Goal: Task Accomplishment & Management: Complete application form

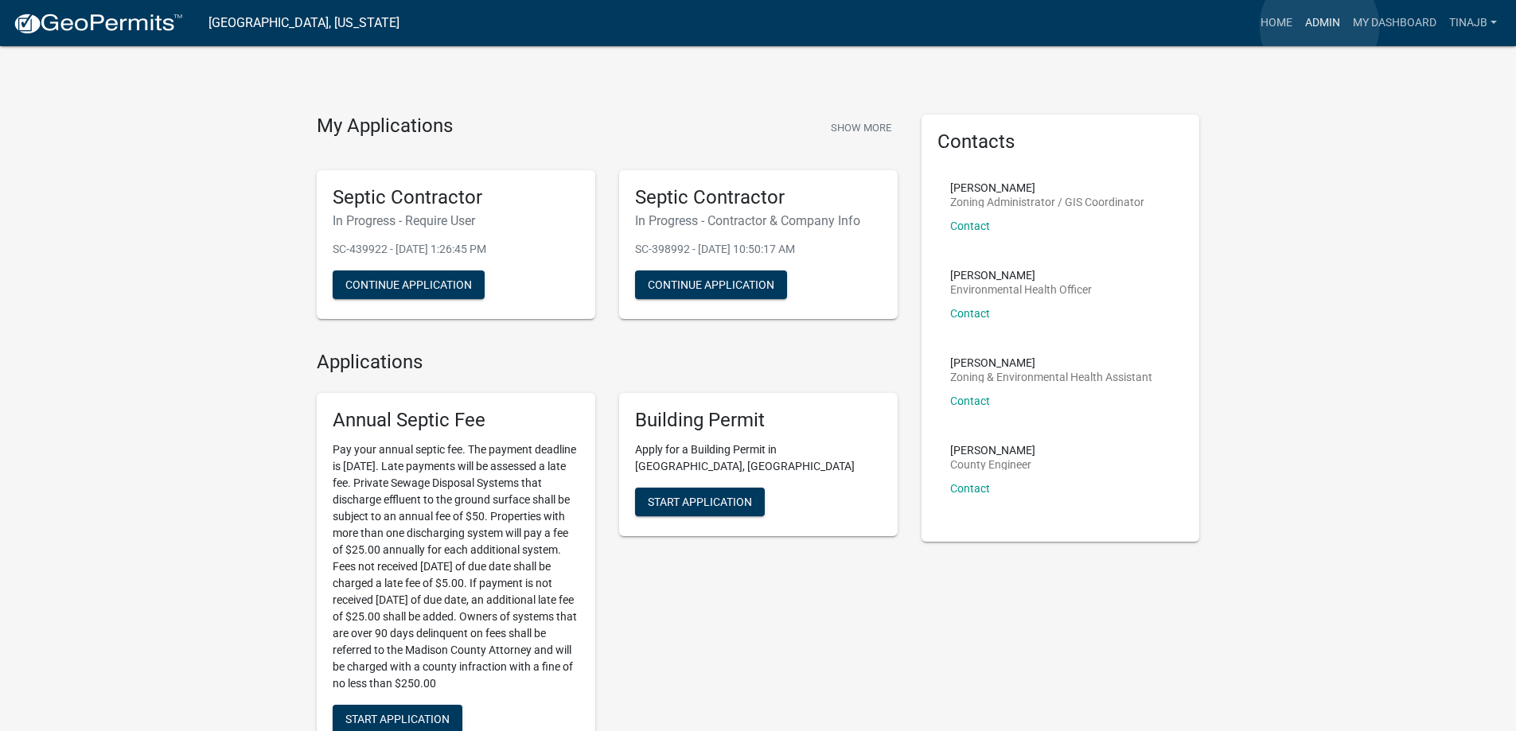
click at [1319, 26] on link "Admin" at bounding box center [1322, 23] width 48 height 30
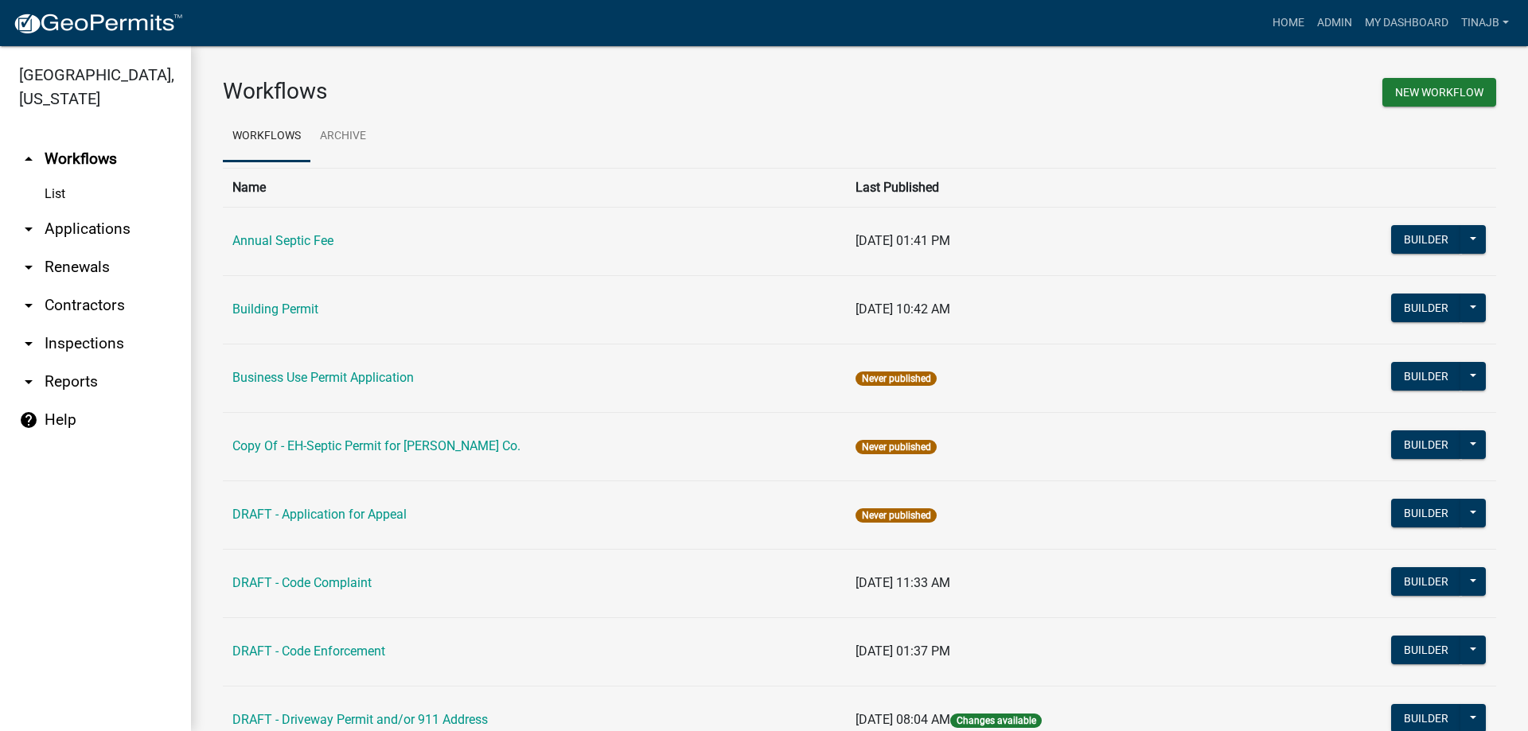
click at [89, 210] on link "arrow_drop_down Applications" at bounding box center [95, 229] width 191 height 38
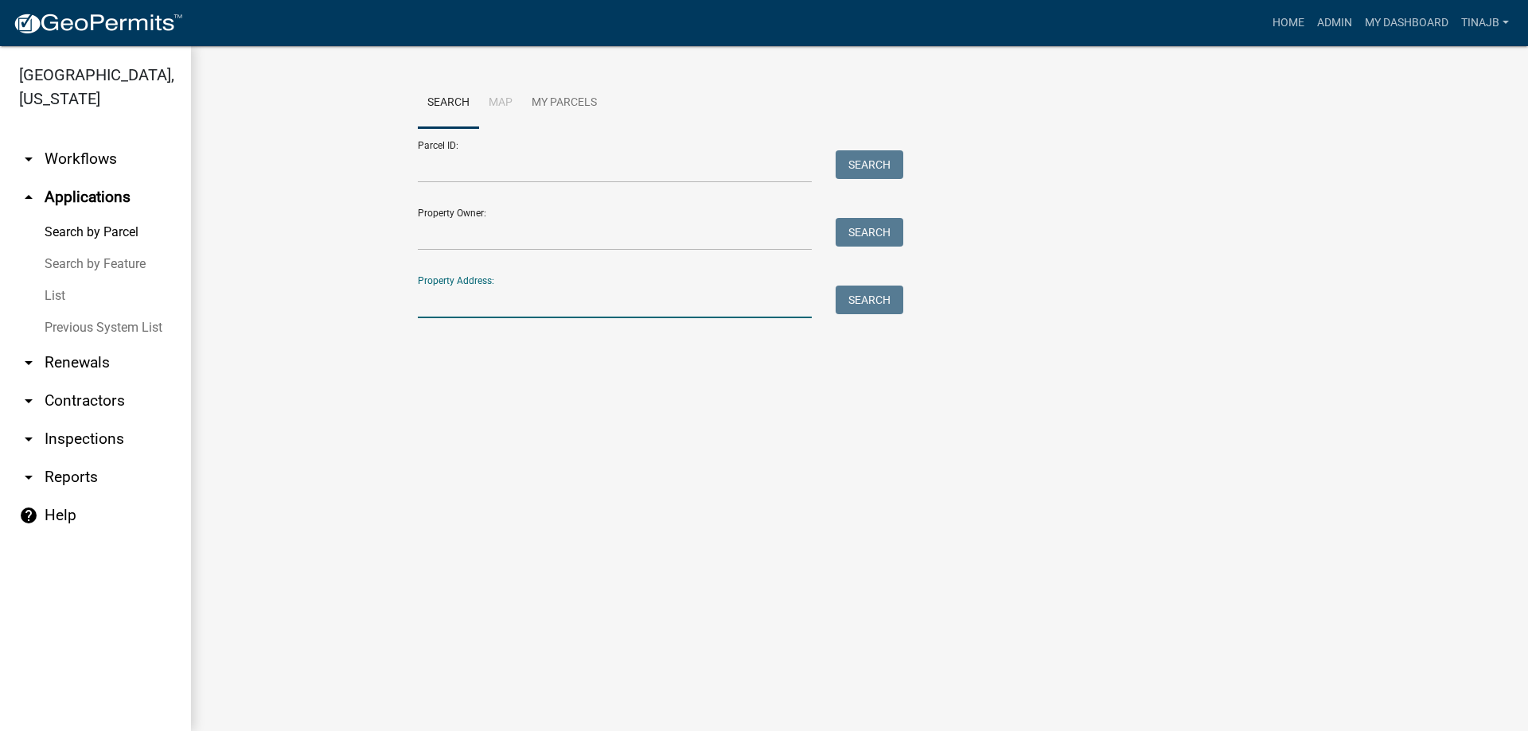
click at [464, 294] on input "Property Address:" at bounding box center [615, 302] width 394 height 33
type input "3362"
click at [872, 307] on button "Search" at bounding box center [869, 300] width 68 height 29
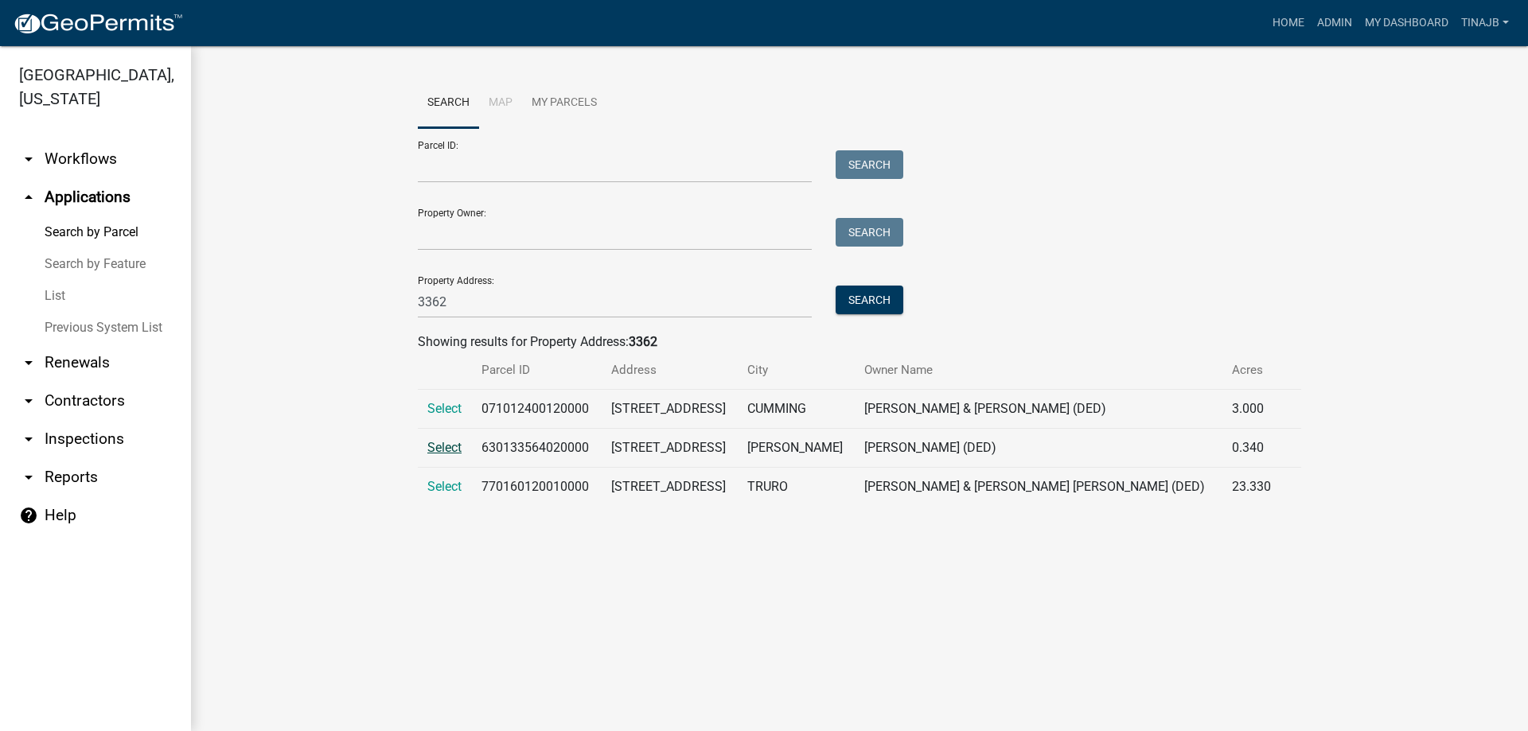
click at [444, 446] on span "Select" at bounding box center [444, 447] width 34 height 15
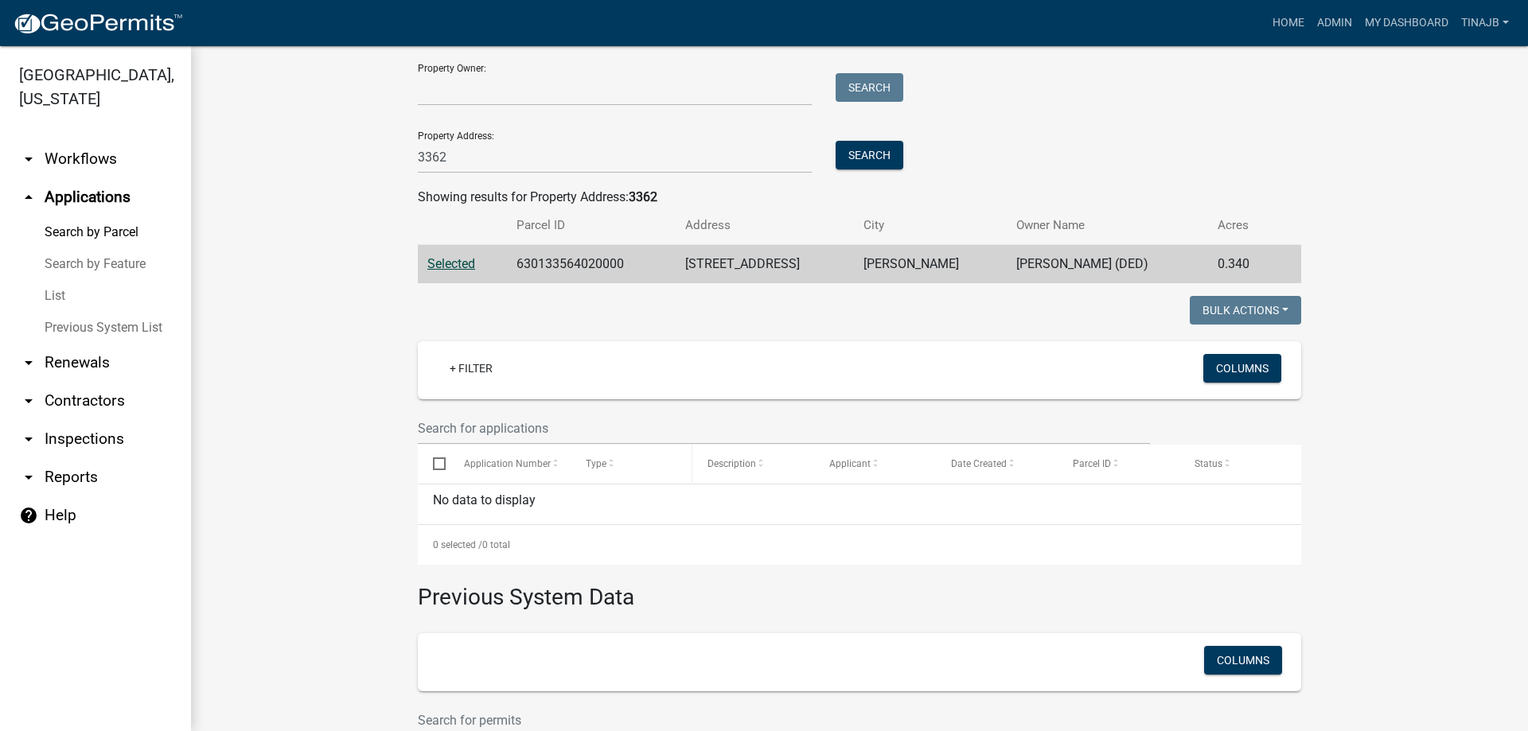
scroll to position [143, 0]
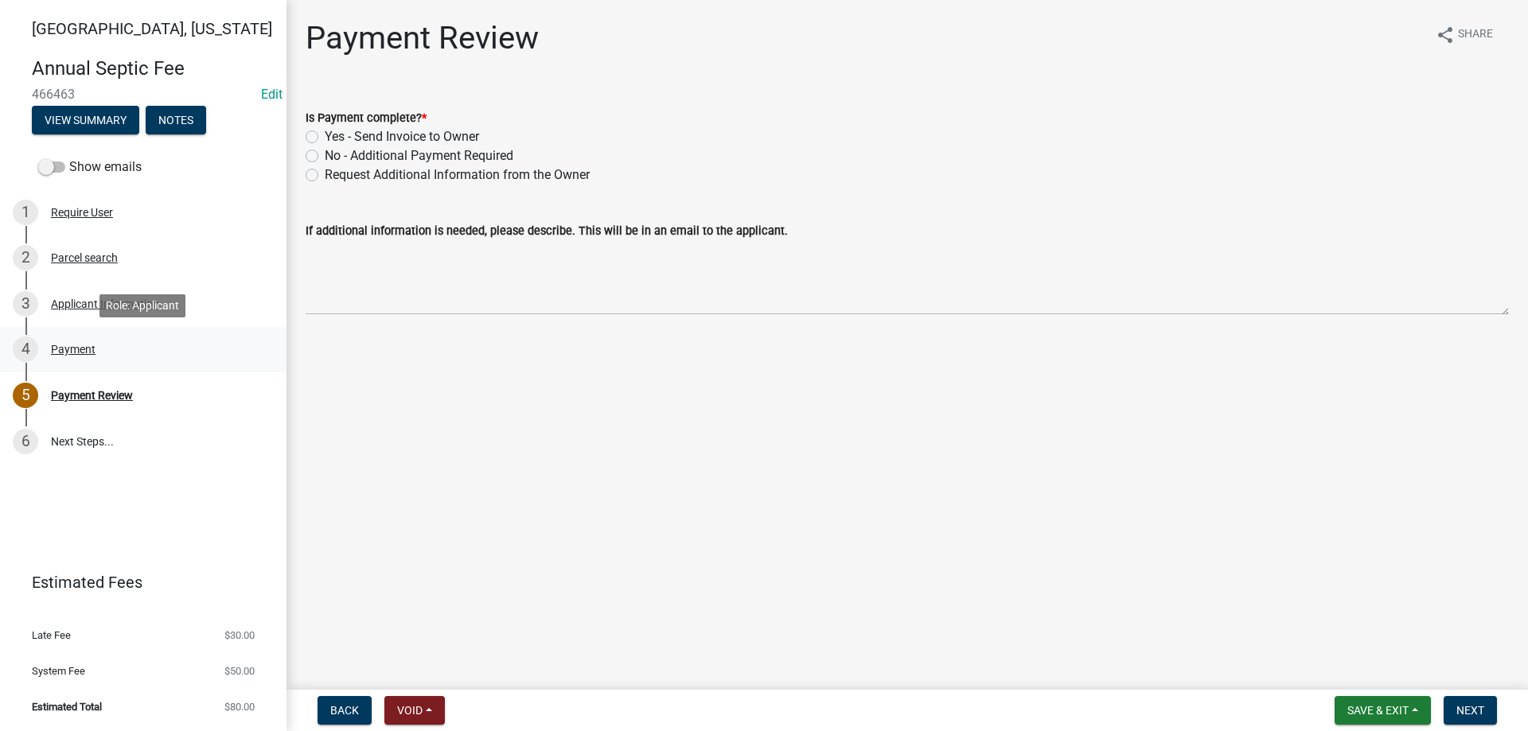
click at [72, 354] on div "Payment" at bounding box center [73, 349] width 45 height 11
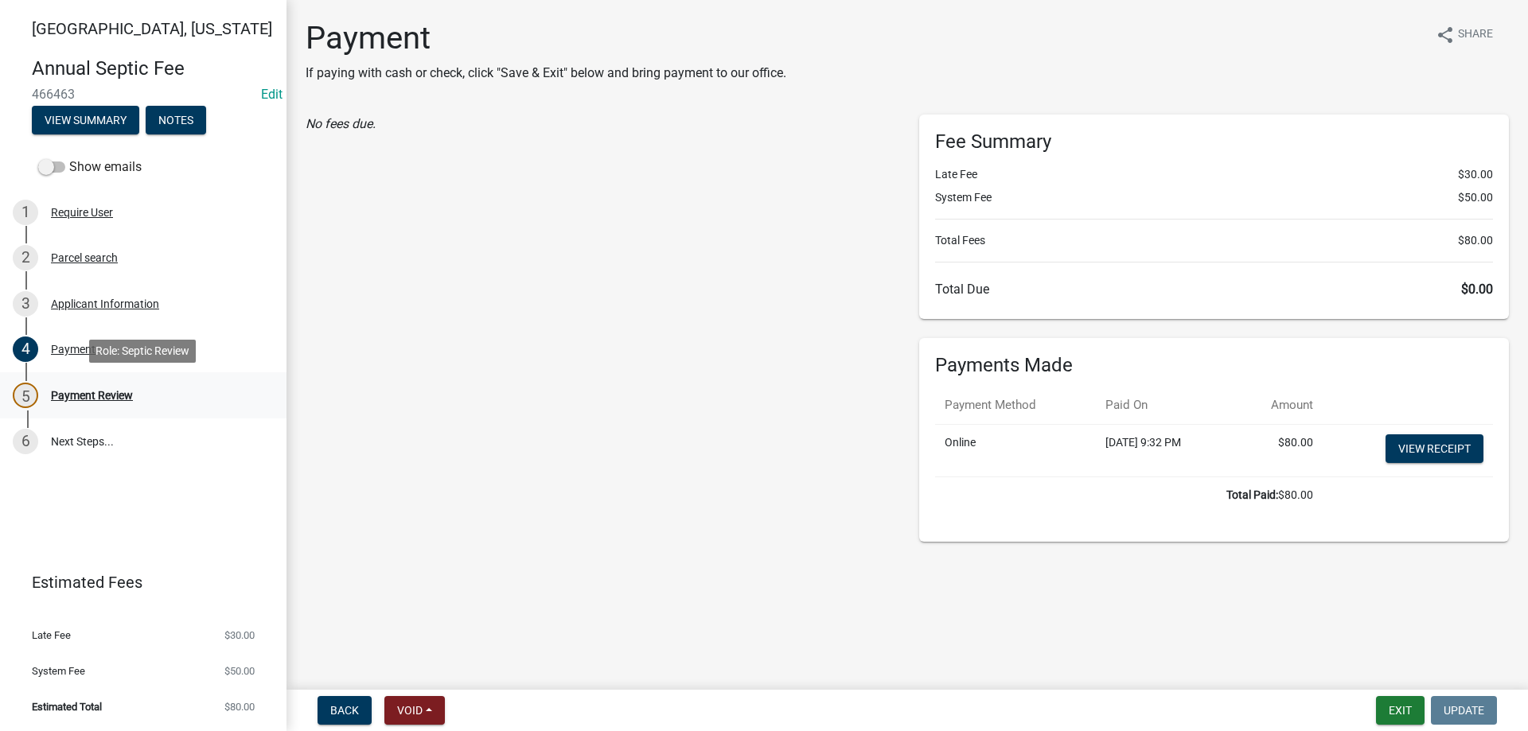
click at [77, 391] on div "Payment Review" at bounding box center [92, 395] width 82 height 11
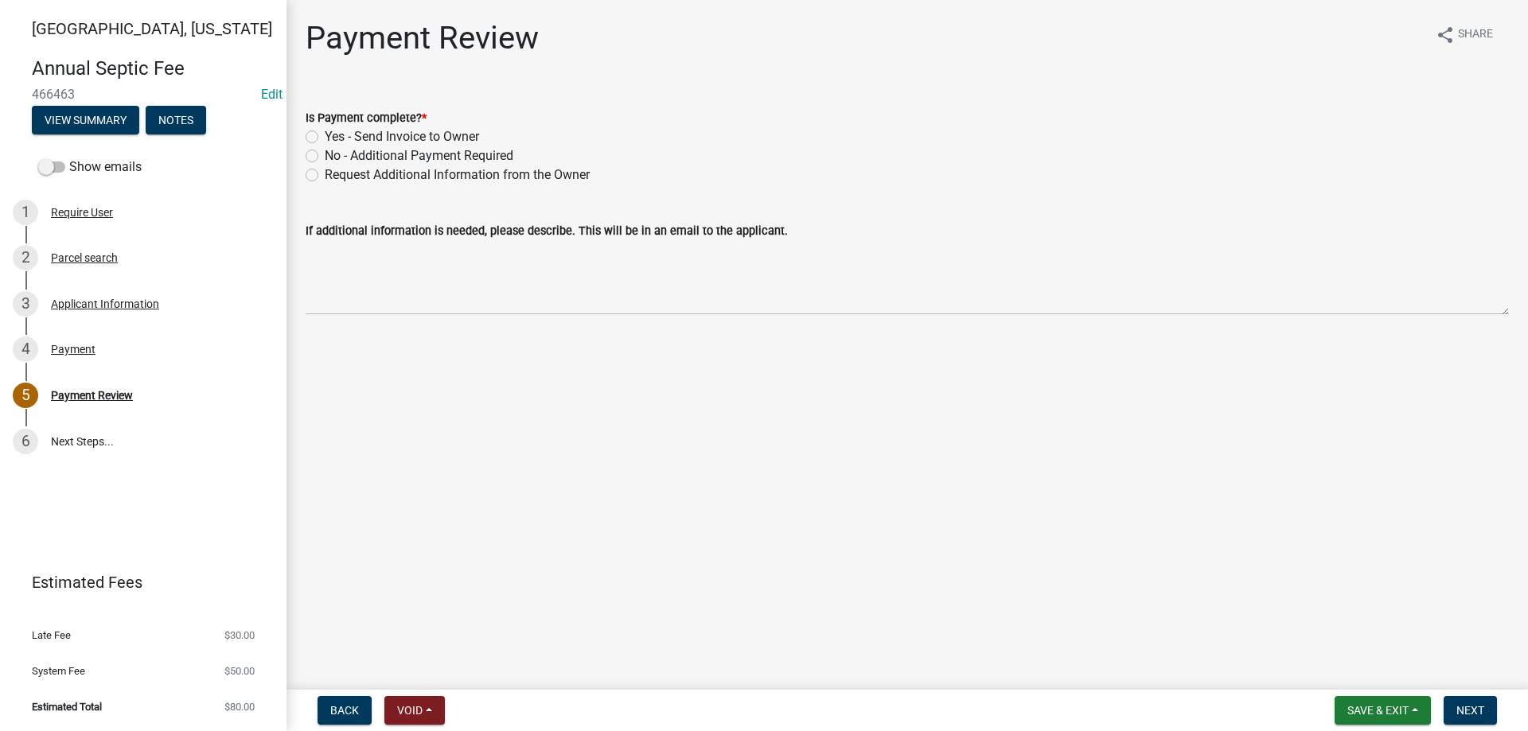
click at [325, 140] on label "Yes - Send Invoice to Owner" at bounding box center [402, 136] width 154 height 19
click at [325, 138] on input "Yes - Send Invoice to Owner" at bounding box center [330, 132] width 10 height 10
radio input "true"
click at [1466, 696] on button "Next" at bounding box center [1469, 710] width 53 height 29
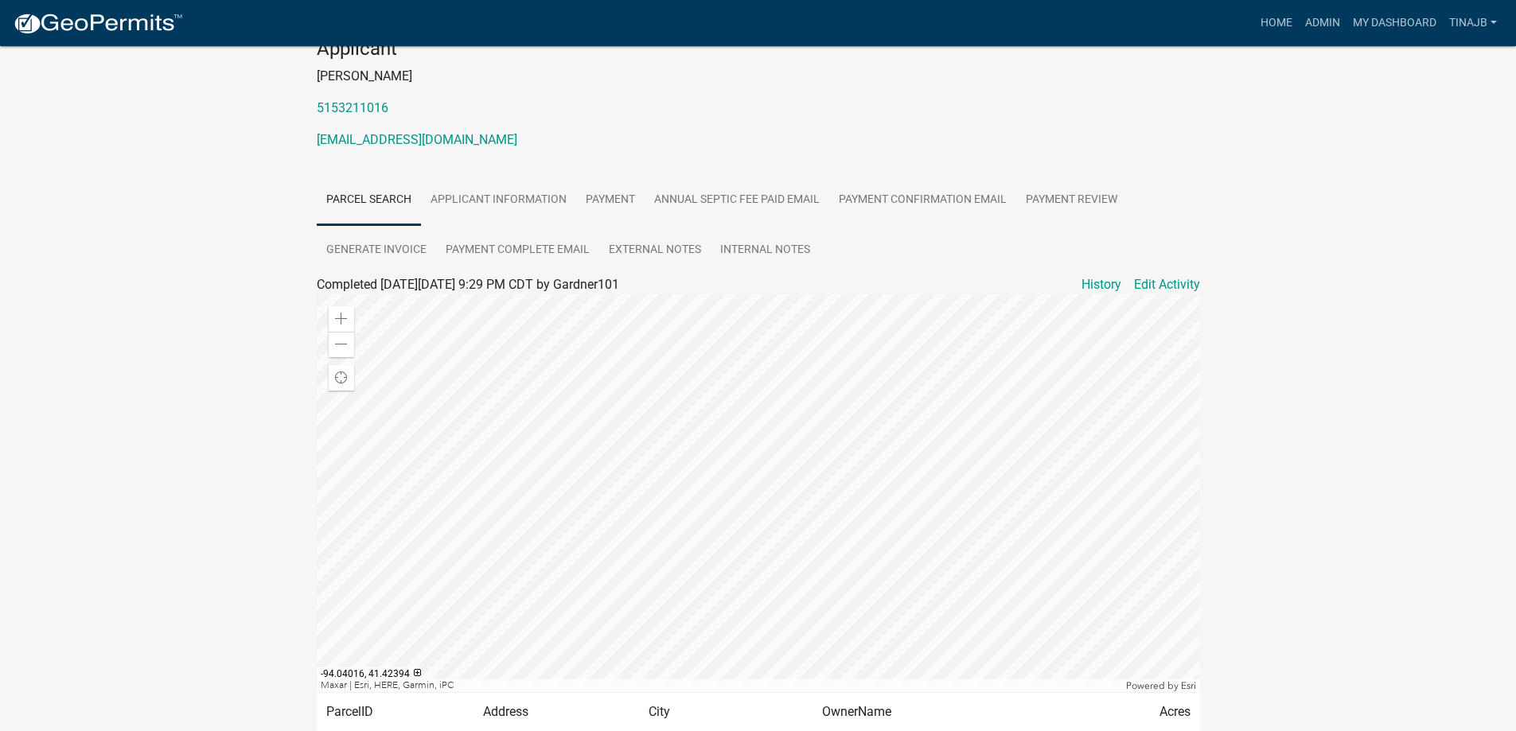
scroll to position [291, 0]
